Goal: Task Accomplishment & Management: Use online tool/utility

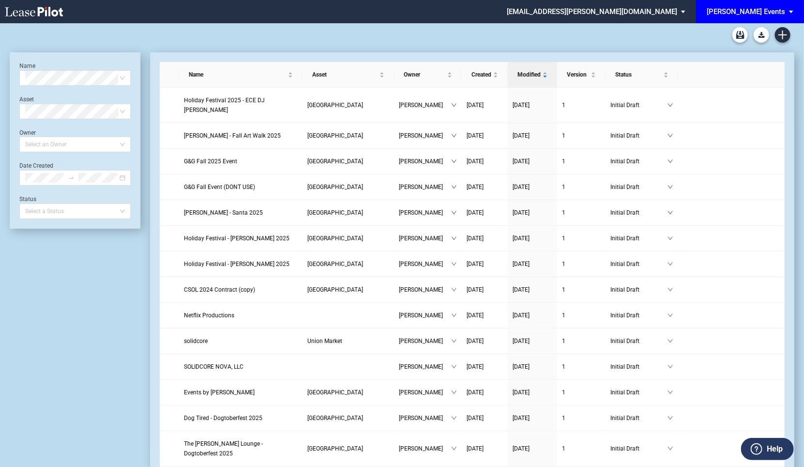
click at [748, 11] on div "[PERSON_NAME] Events" at bounding box center [746, 11] width 78 height 9
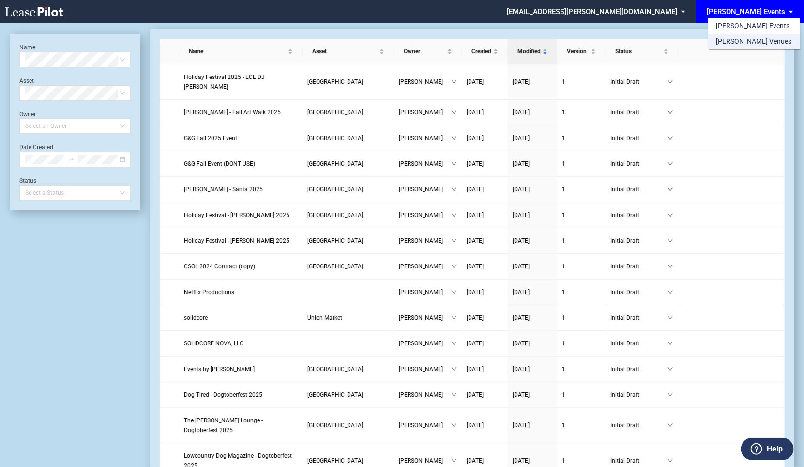
click at [747, 42] on div "[PERSON_NAME] Venues" at bounding box center [754, 42] width 76 height 10
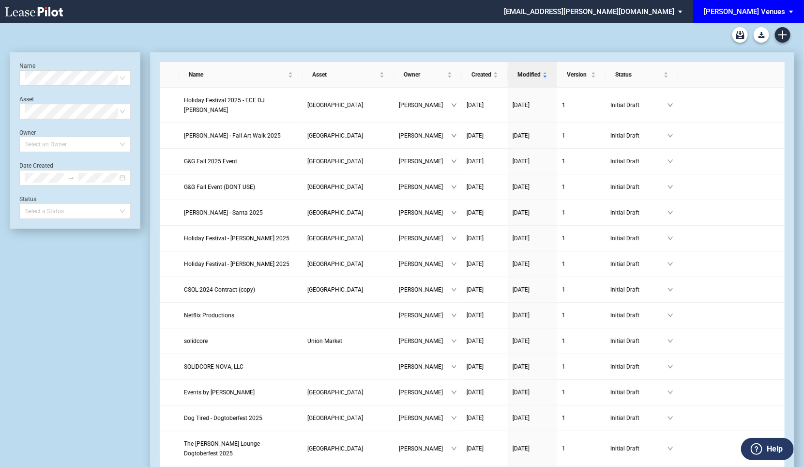
scroll to position [23, 0]
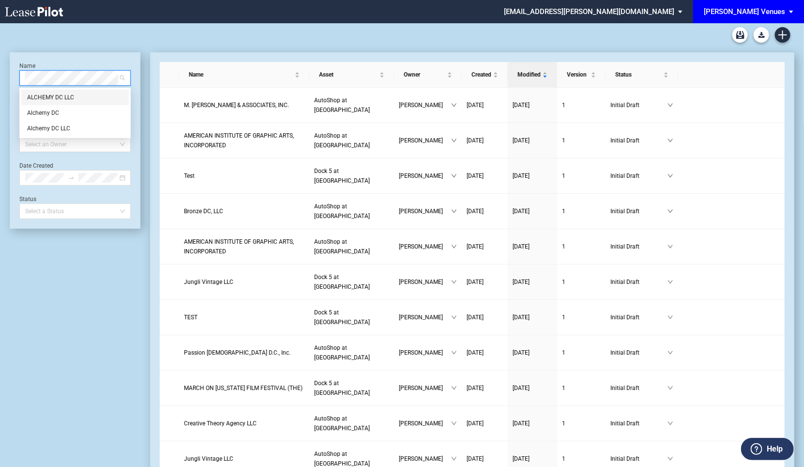
click at [61, 97] on div "ALCHEMY DC LLC" at bounding box center [75, 97] width 96 height 10
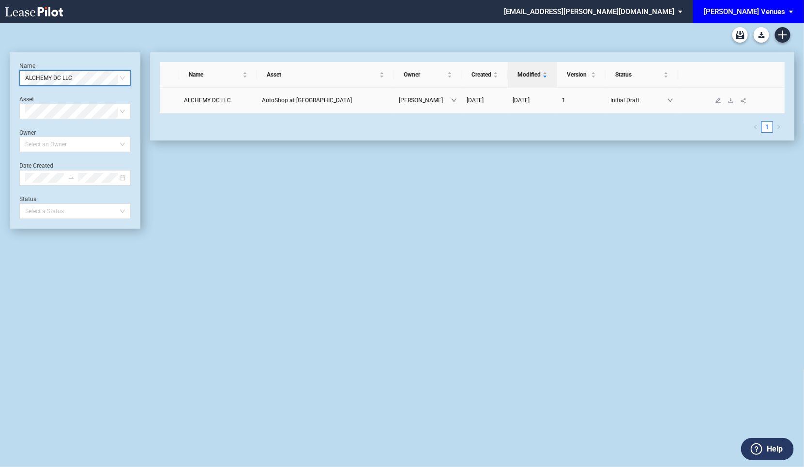
click at [218, 102] on span "ALCHEMY DC LLC" at bounding box center [207, 100] width 47 height 7
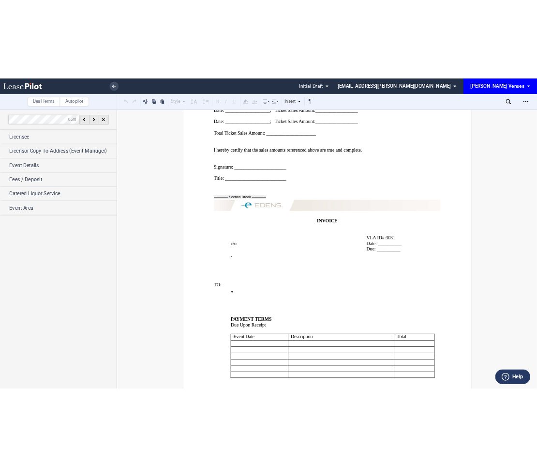
scroll to position [5412, 0]
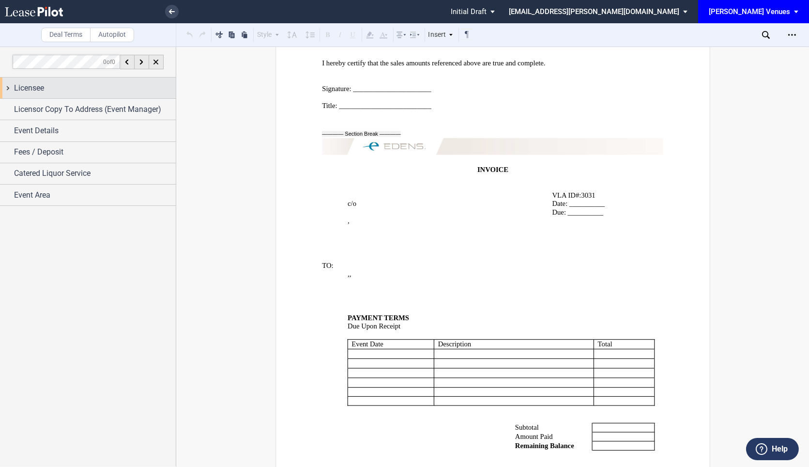
click at [57, 85] on div "Licensee" at bounding box center [95, 88] width 162 height 12
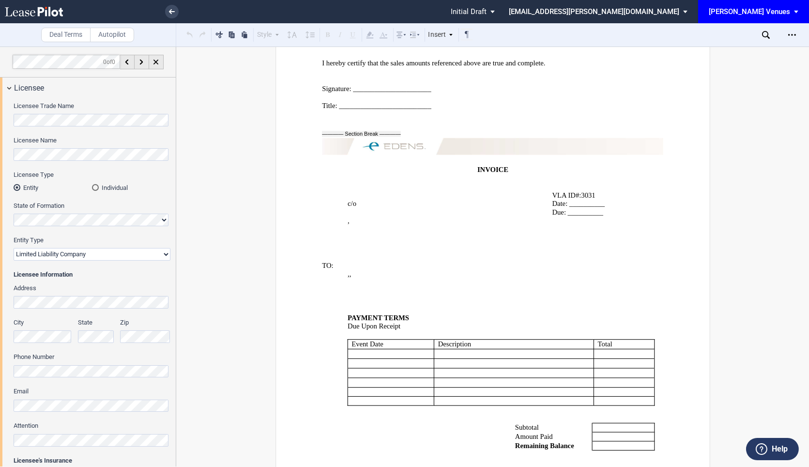
click at [454, 287] on p "﻿ ﻿" at bounding box center [476, 291] width 256 height 9
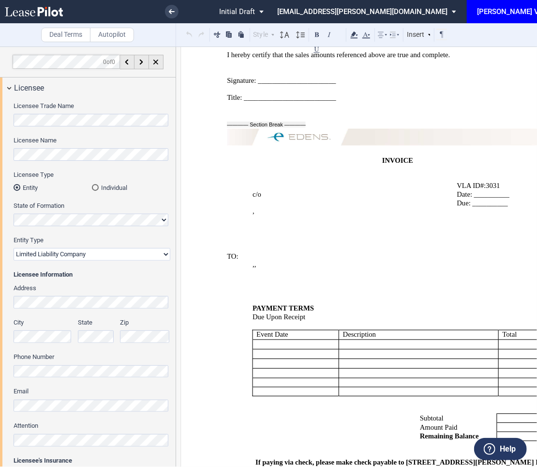
scroll to position [5398, 0]
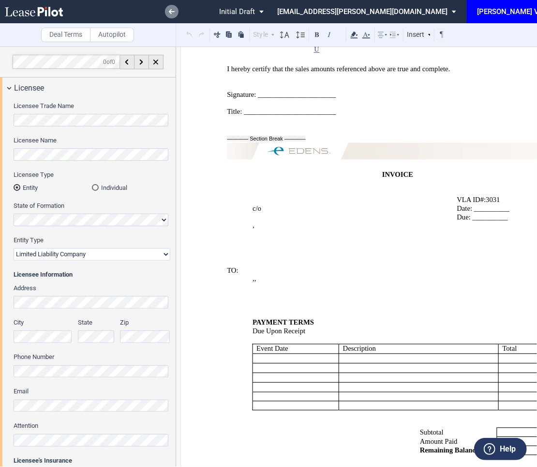
click at [170, 13] on icon at bounding box center [172, 11] width 6 height 5
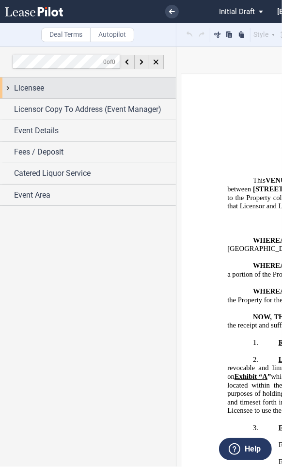
click at [53, 85] on div "Licensee" at bounding box center [95, 88] width 162 height 12
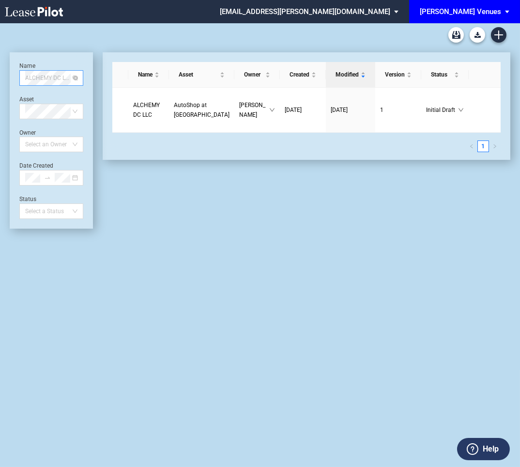
click at [46, 76] on span "ALCHEMY DC LLC" at bounding box center [51, 78] width 52 height 15
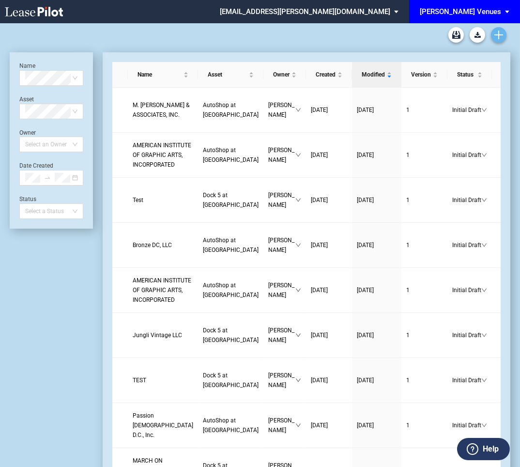
click at [503, 40] on link "Create new document" at bounding box center [498, 34] width 15 height 15
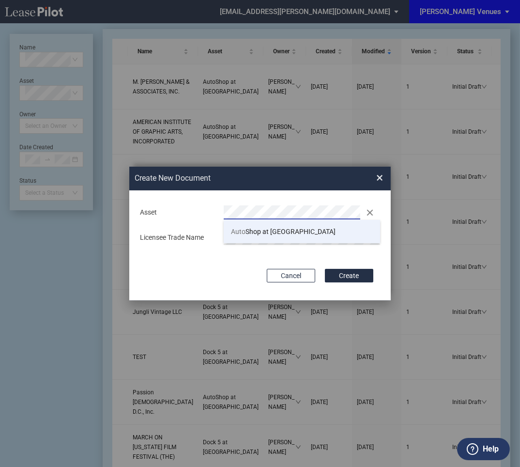
click at [294, 239] on li "Auto Shop at [GEOGRAPHIC_DATA]" at bounding box center [302, 231] width 156 height 23
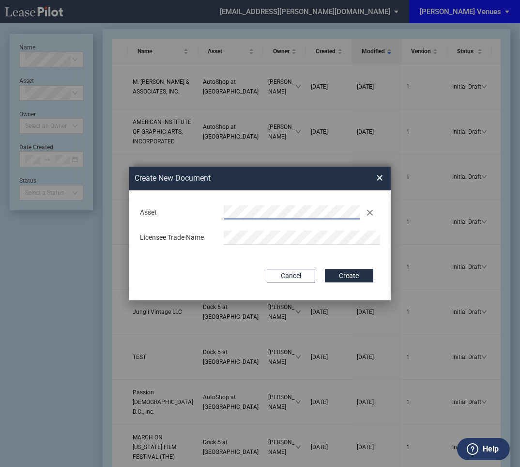
click at [269, 228] on div "Asset Clear Licensee Trade Name" at bounding box center [260, 225] width 242 height 51
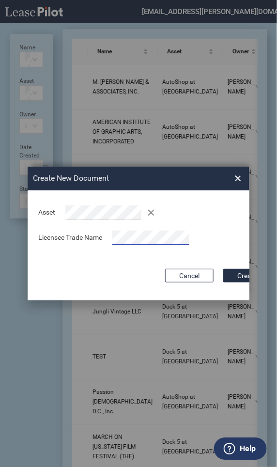
click at [237, 175] on span "×" at bounding box center [238, 177] width 7 height 15
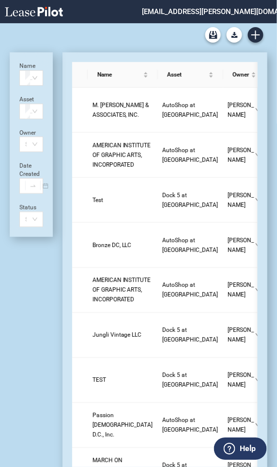
scroll to position [23, 0]
